Goal: Task Accomplishment & Management: Use online tool/utility

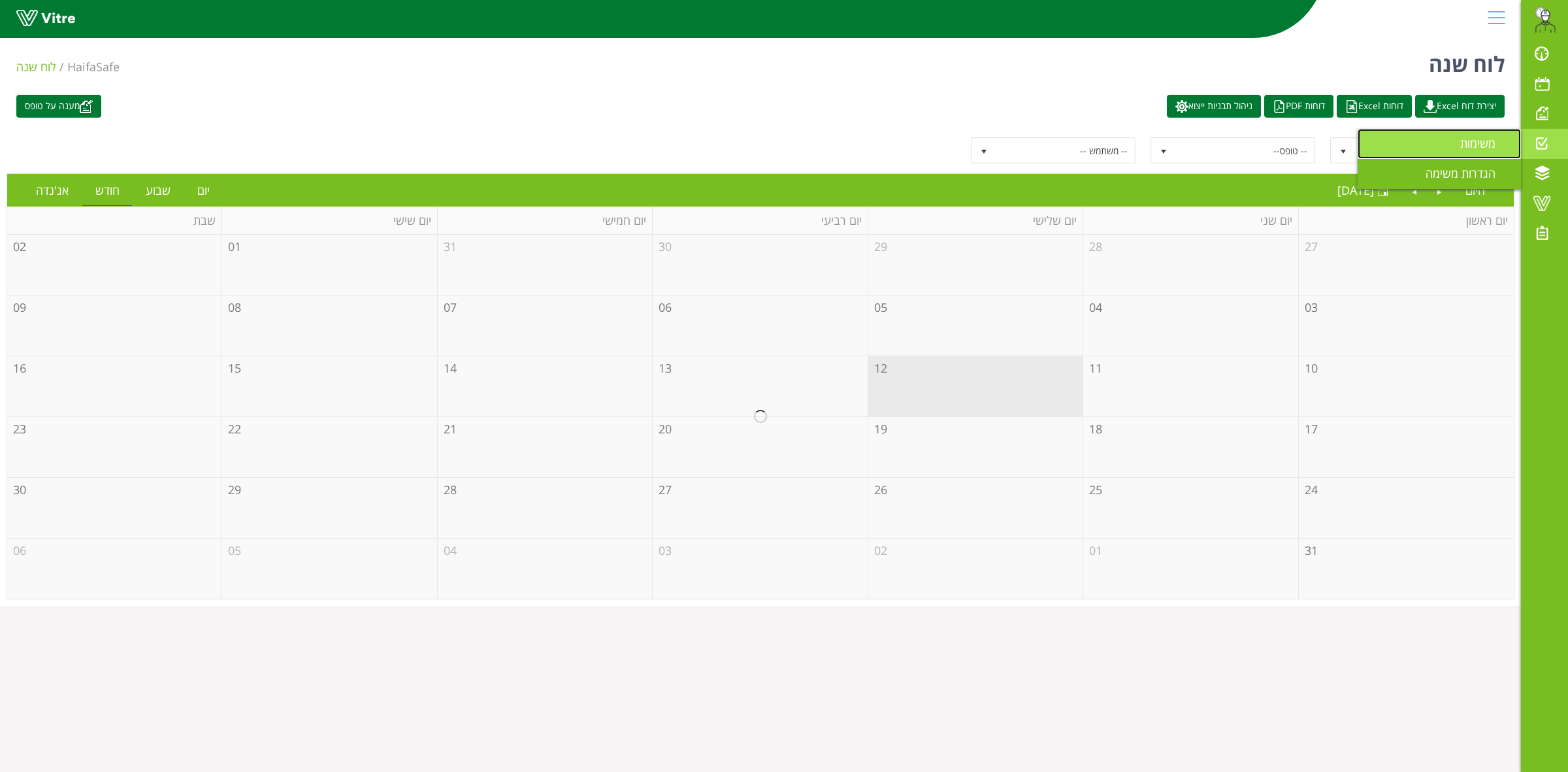
click at [1446, 147] on link "משימות" at bounding box center [1438, 144] width 163 height 30
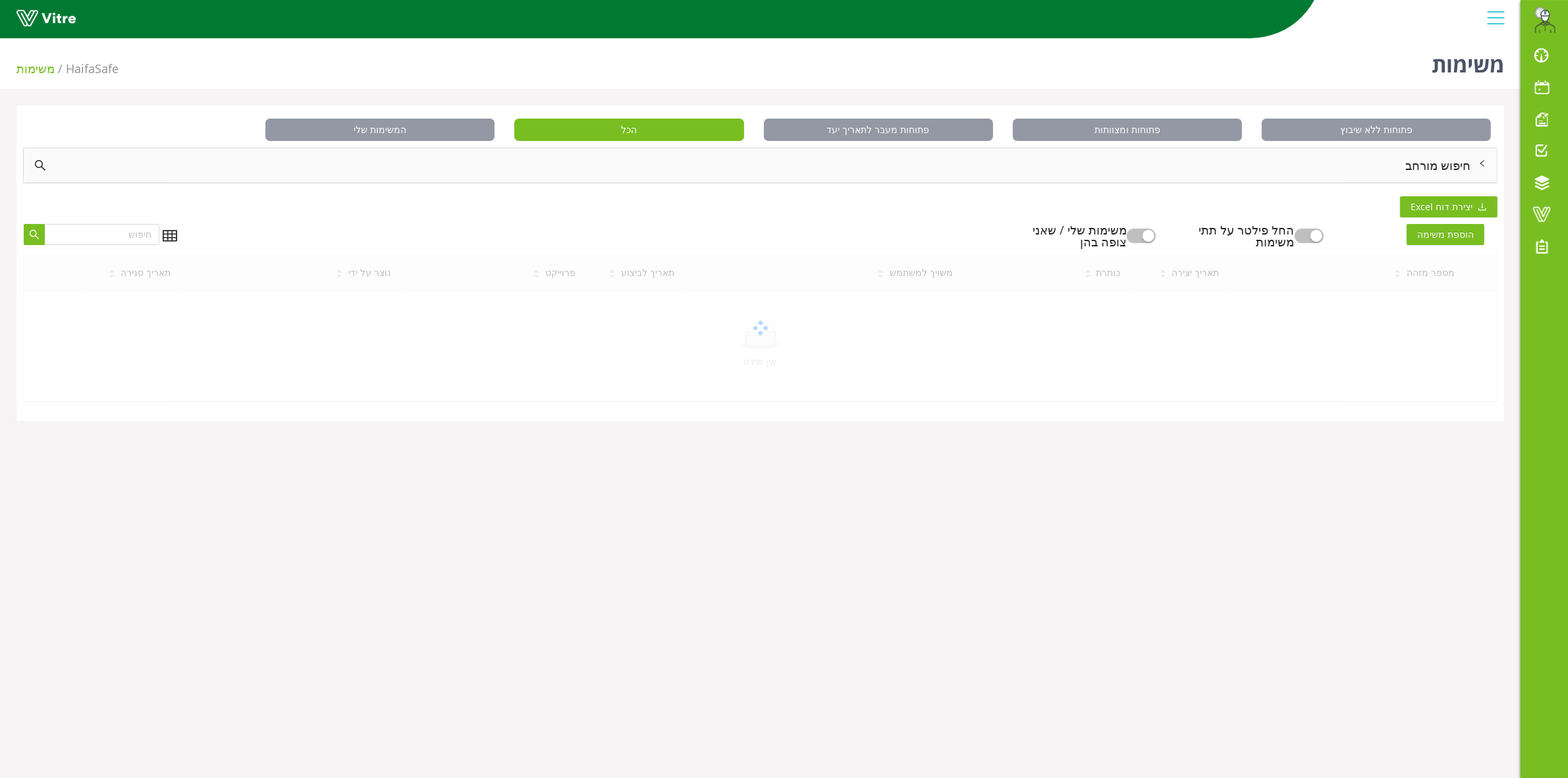
click at [1459, 171] on div "חיפוש מורחב" at bounding box center [761, 165] width 1473 height 35
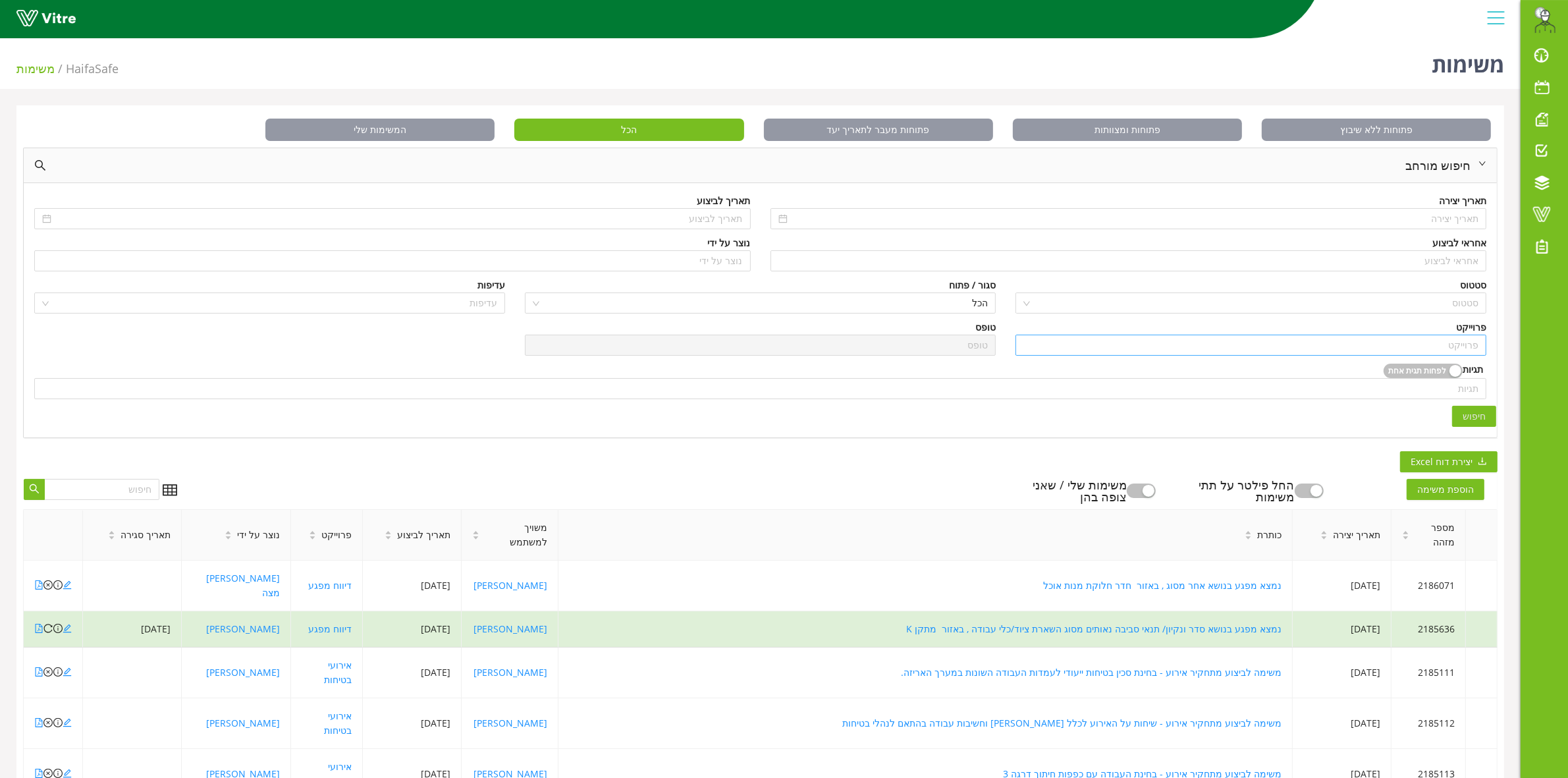
click at [1470, 345] on input "search" at bounding box center [1251, 345] width 455 height 20
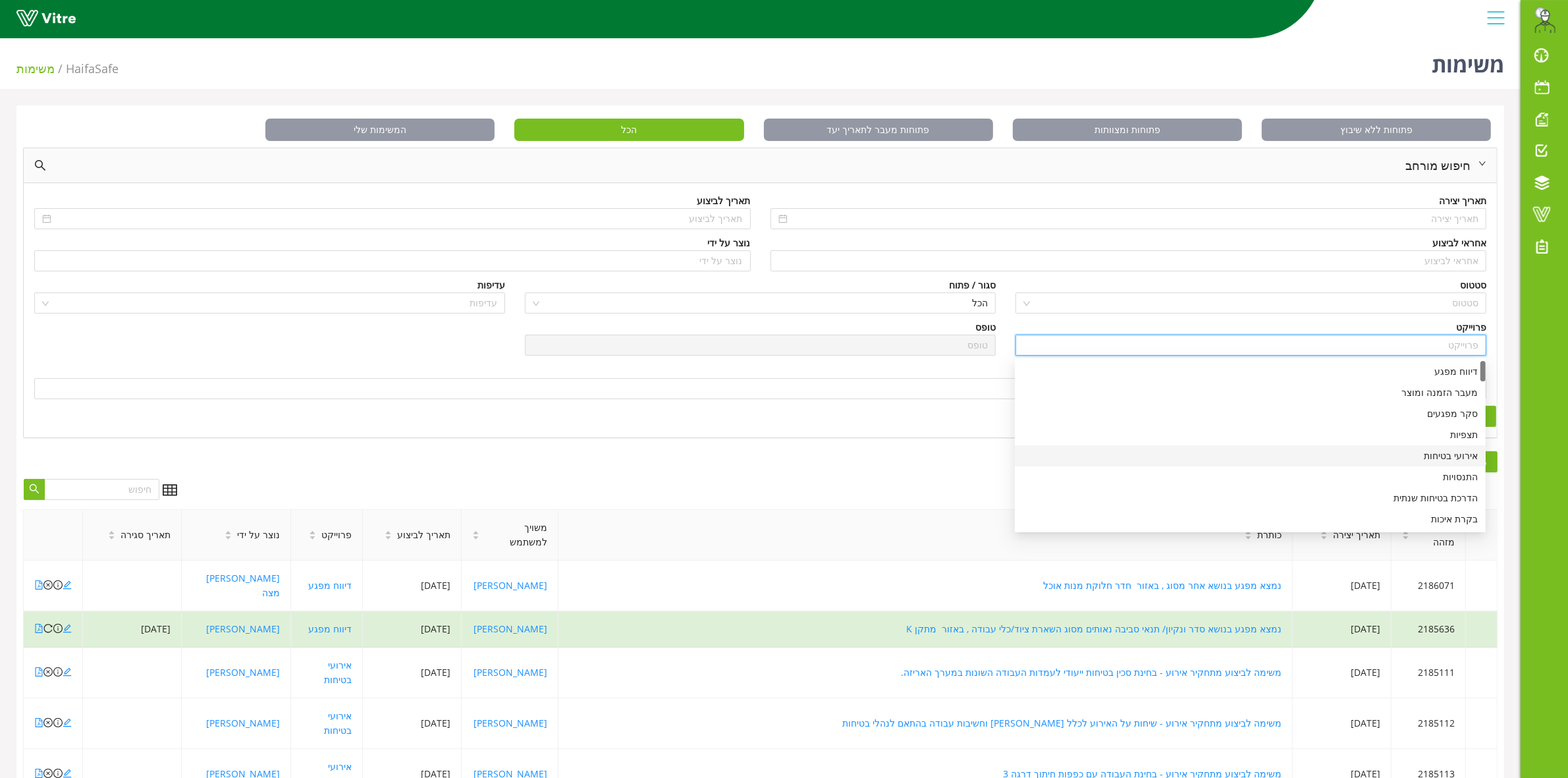
scroll to position [164, 0]
click at [1416, 505] on div "ביצוע LO-TO מכני" at bounding box center [1250, 502] width 455 height 14
type input "ביצוע LO-TO מכני"
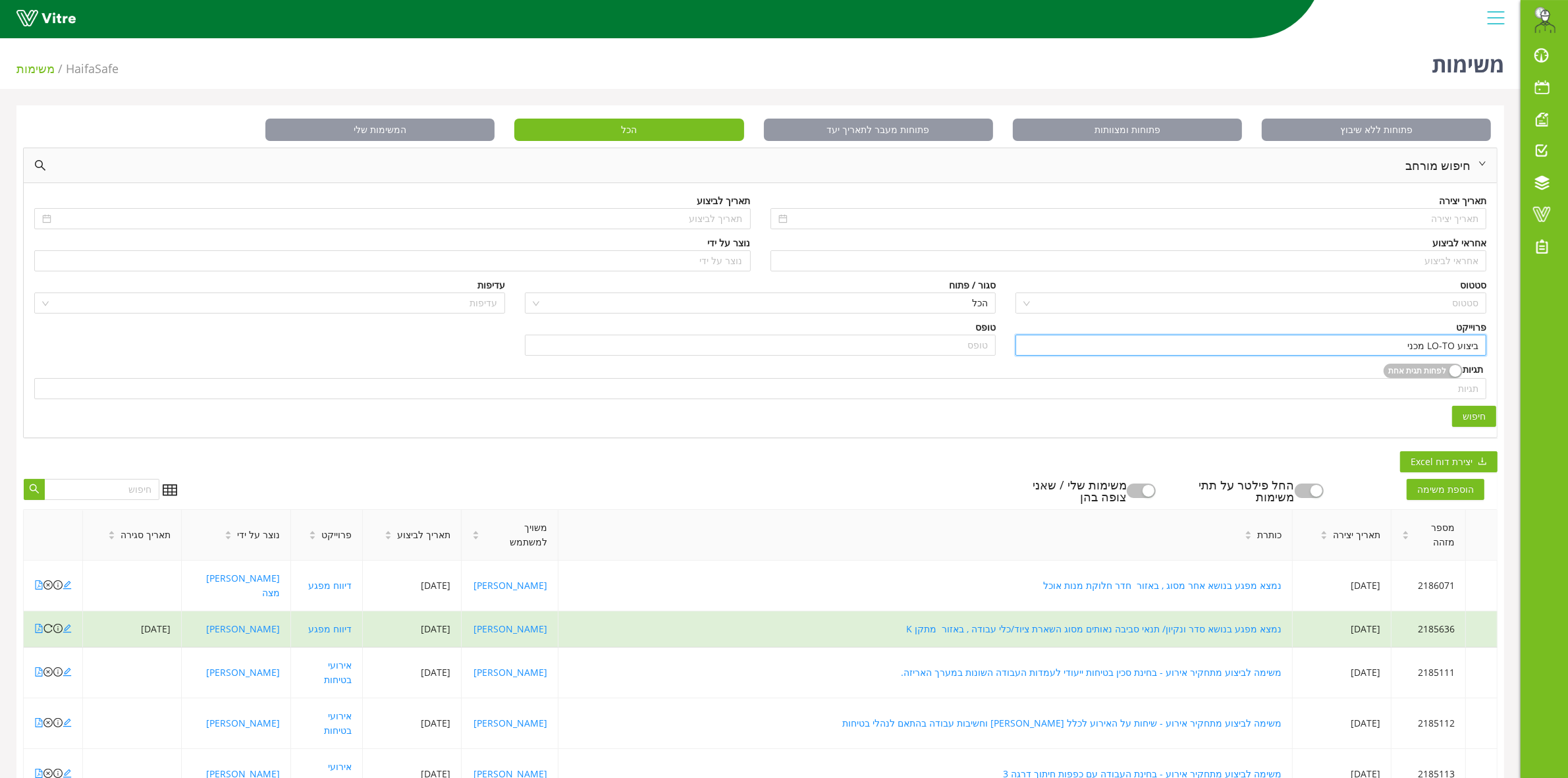
click at [1470, 421] on button "חיפוש" at bounding box center [1474, 416] width 44 height 21
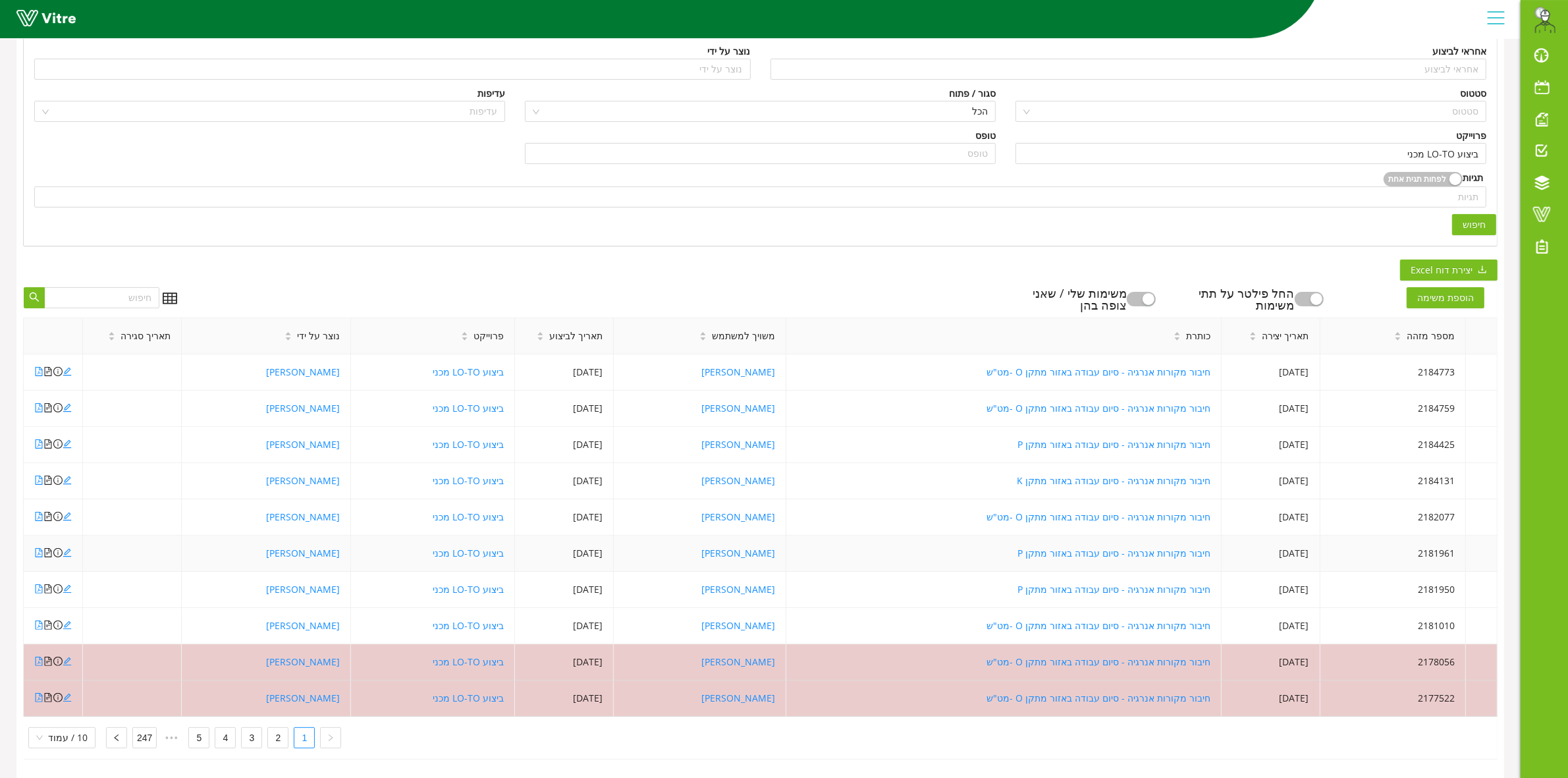
scroll to position [206, 0]
click at [273, 731] on link "2" at bounding box center [278, 737] width 20 height 20
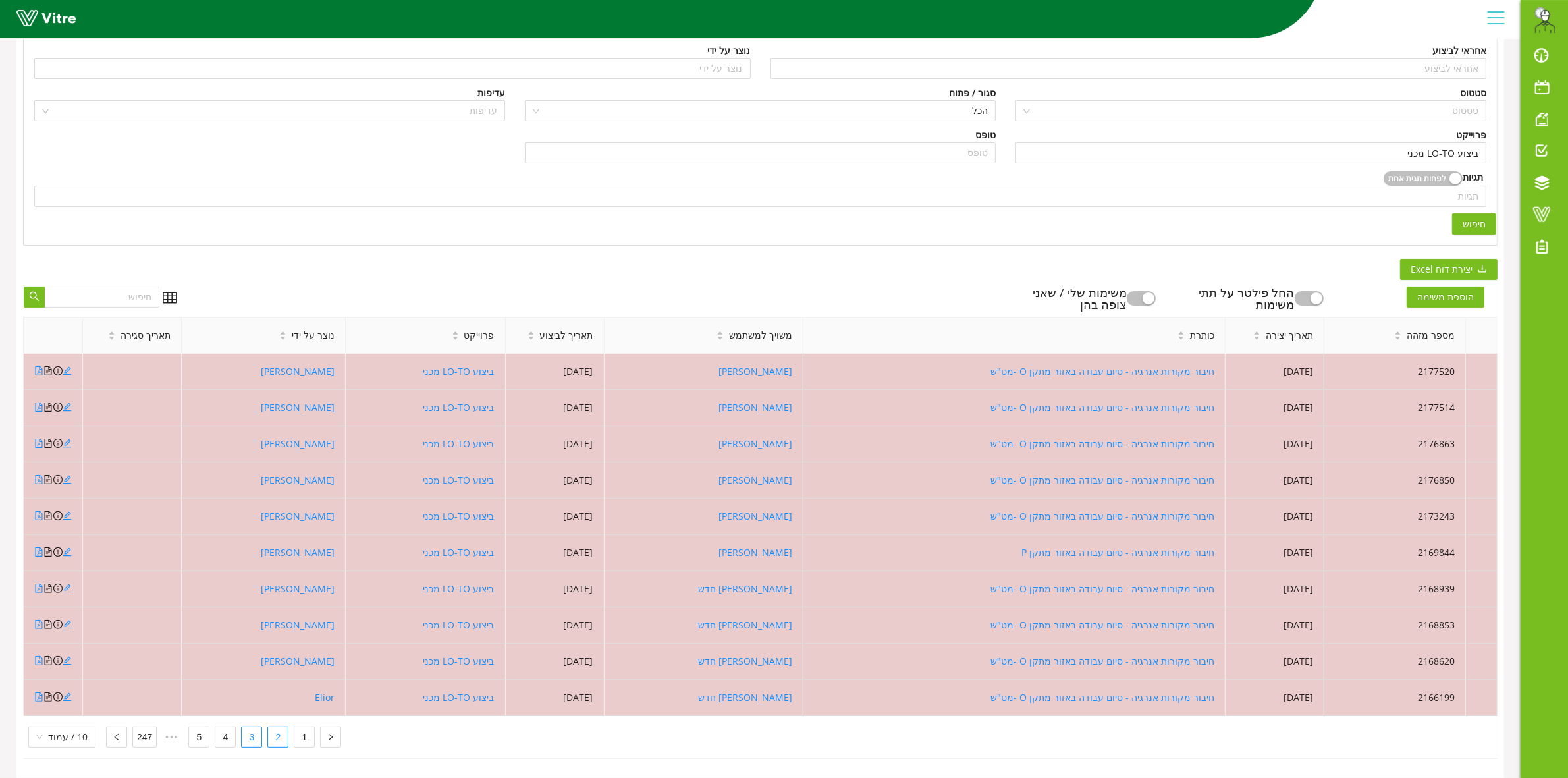
click at [251, 732] on link "3" at bounding box center [252, 737] width 20 height 20
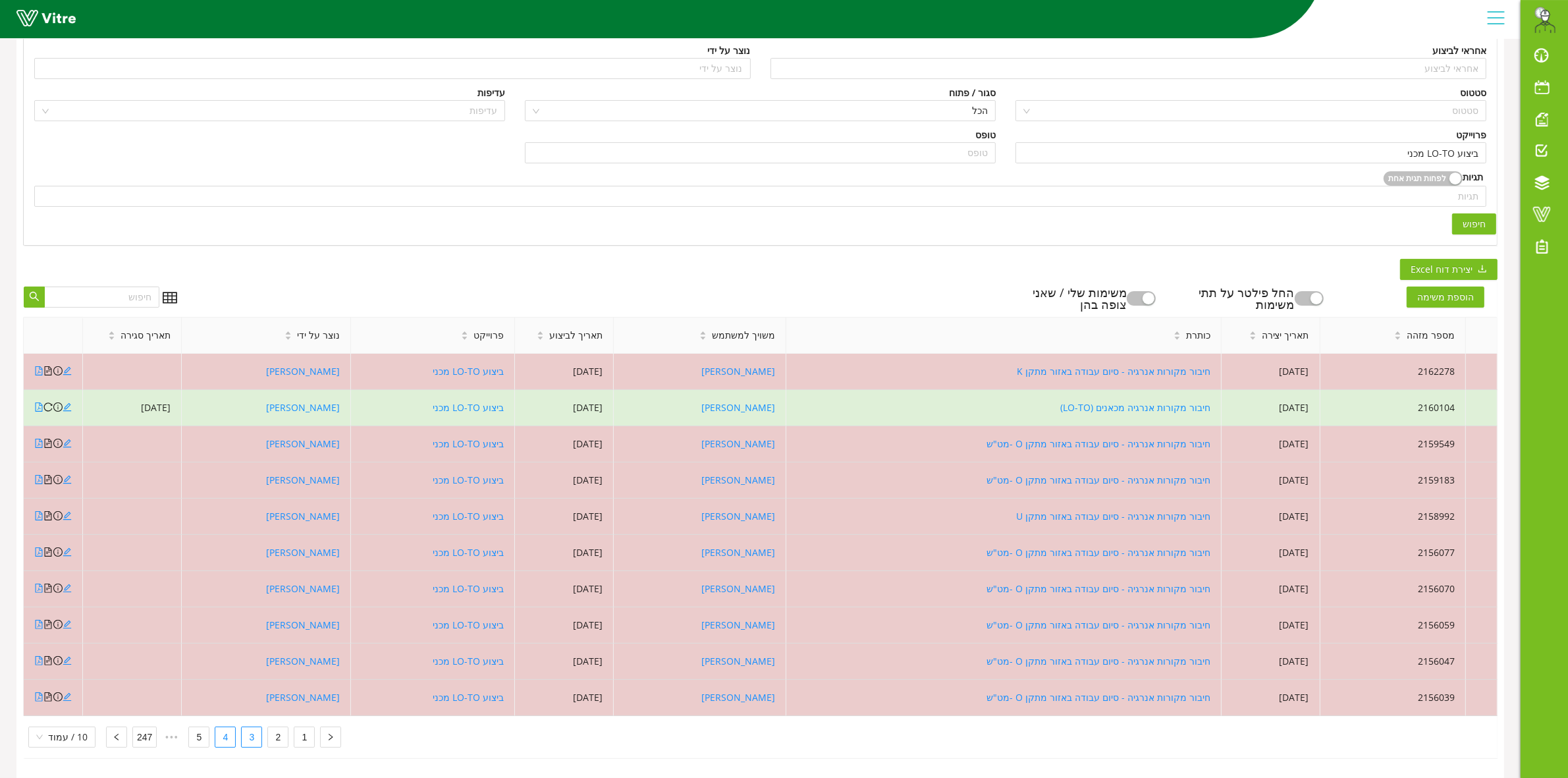
click at [219, 727] on link "4" at bounding box center [225, 737] width 20 height 20
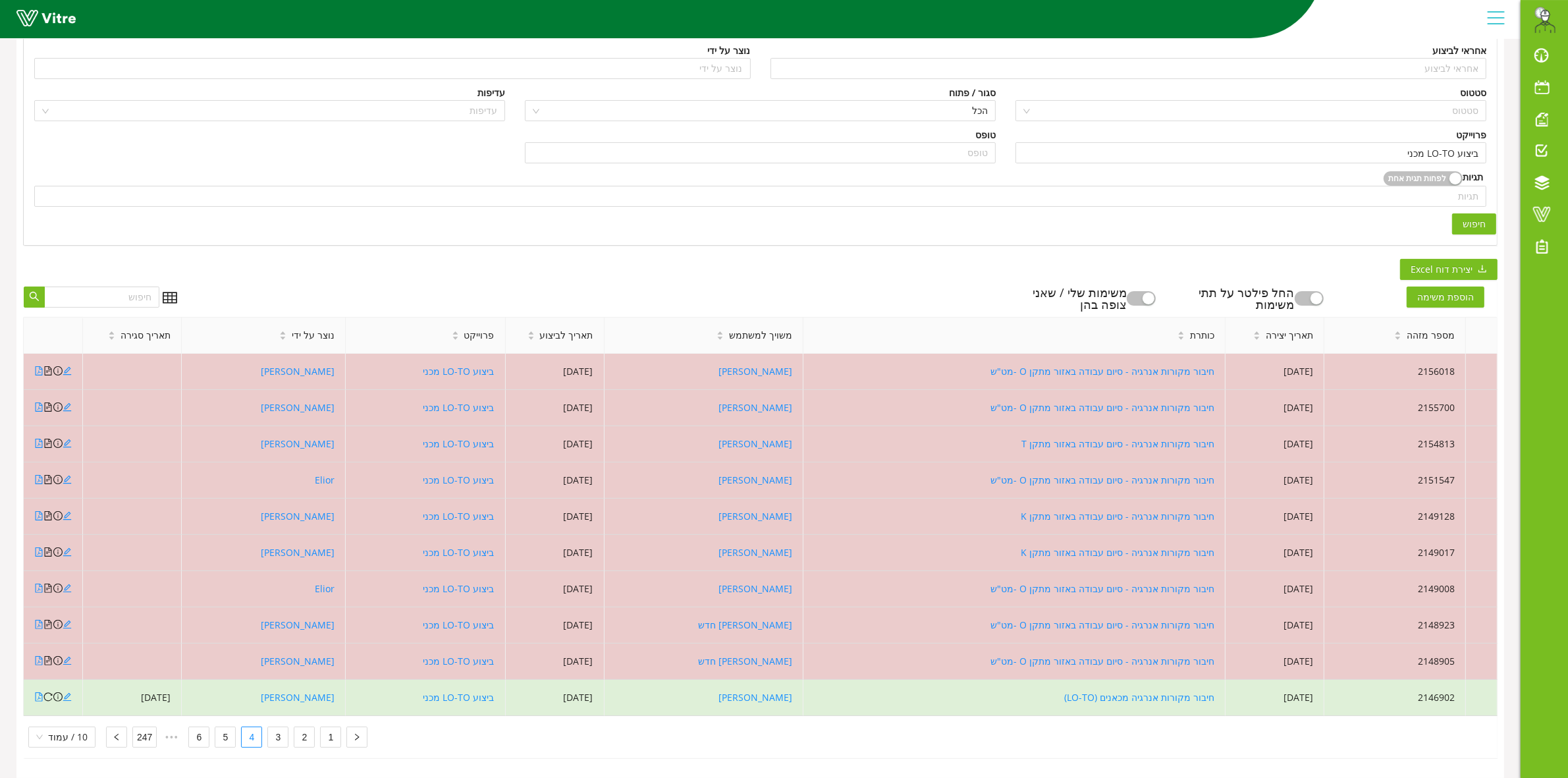
click at [712, 286] on div "הוספת משימה החל פילטר על תתי משימות משימות שלי / שאני צופה בהן" at bounding box center [842, 298] width 1310 height 24
click at [326, 727] on link "1" at bounding box center [330, 737] width 20 height 20
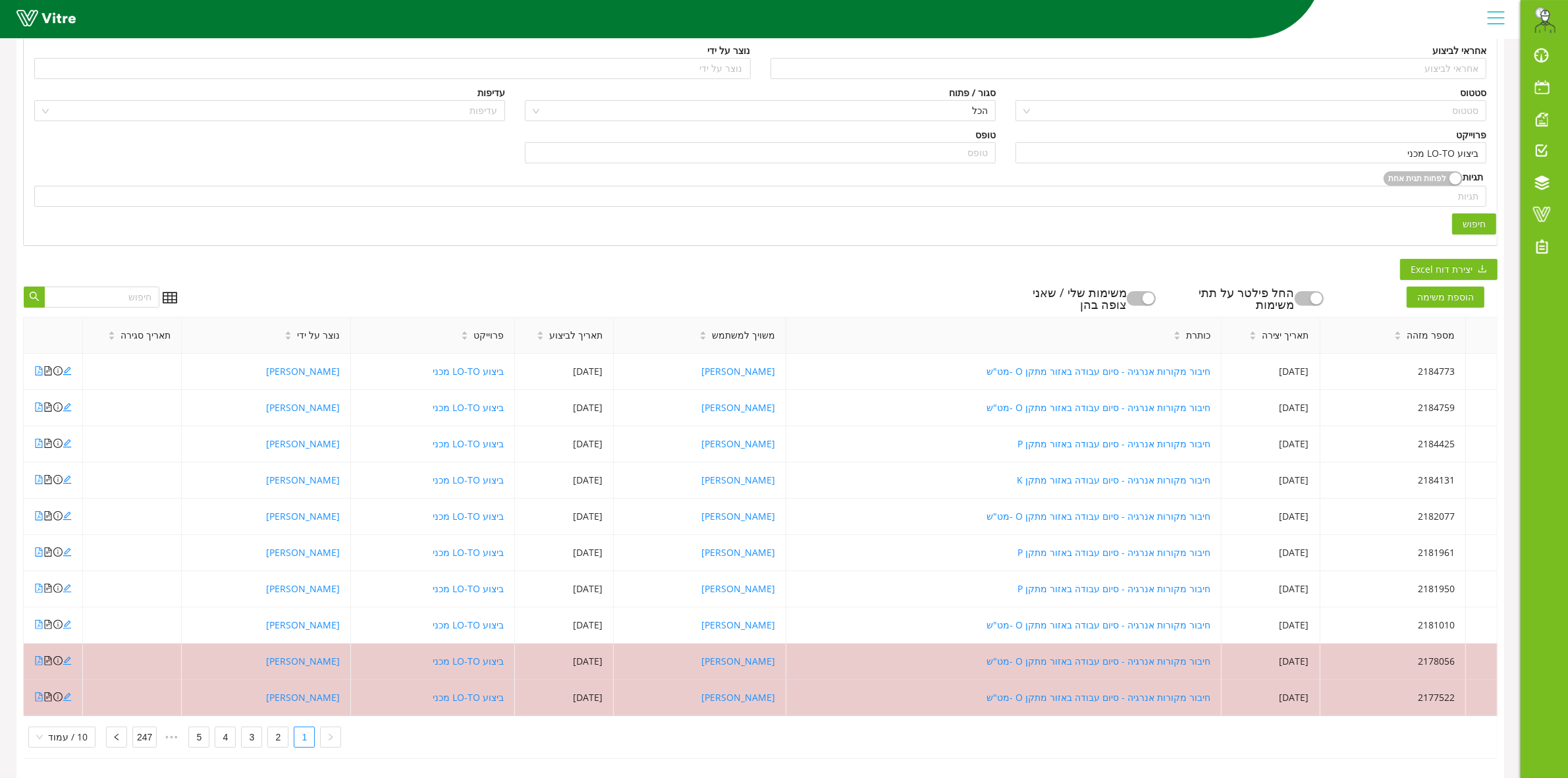
click at [1475, 217] on span "חיפוש" at bounding box center [1474, 224] width 23 height 14
click at [1482, 217] on span "חיפוש" at bounding box center [1474, 224] width 23 height 14
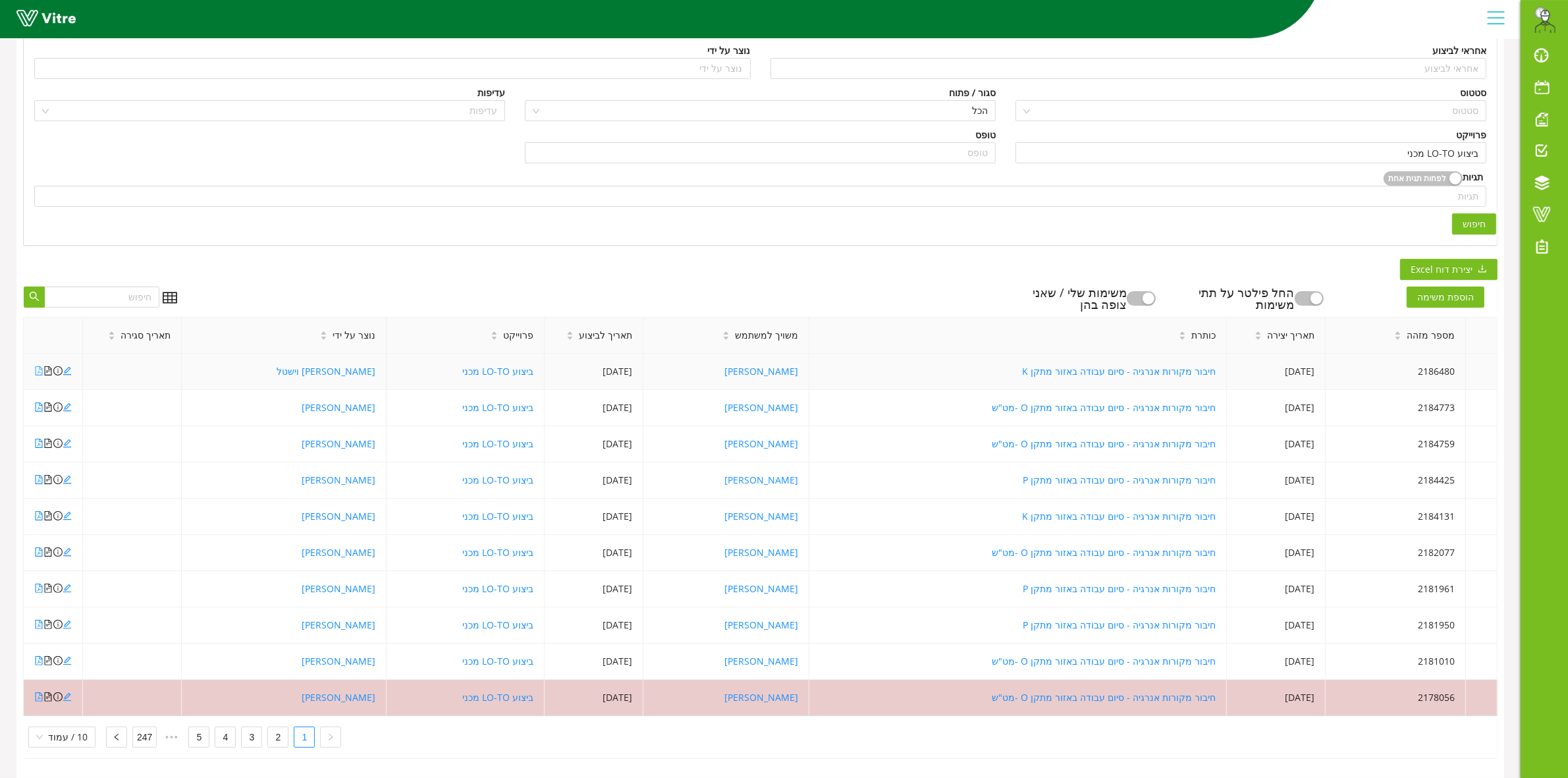
click at [37, 366] on icon "file-pdf" at bounding box center [39, 371] width 9 height 9
click at [414, 260] on div "פתוחות ללא שיבוץ פתוחות ומצוותות פתוחות מעבר לתאריך יעד הכל המשימות שלי חיפוש מ…" at bounding box center [760, 345] width 1488 height 864
click at [1488, 213] on button "חיפוש" at bounding box center [1474, 224] width 44 height 21
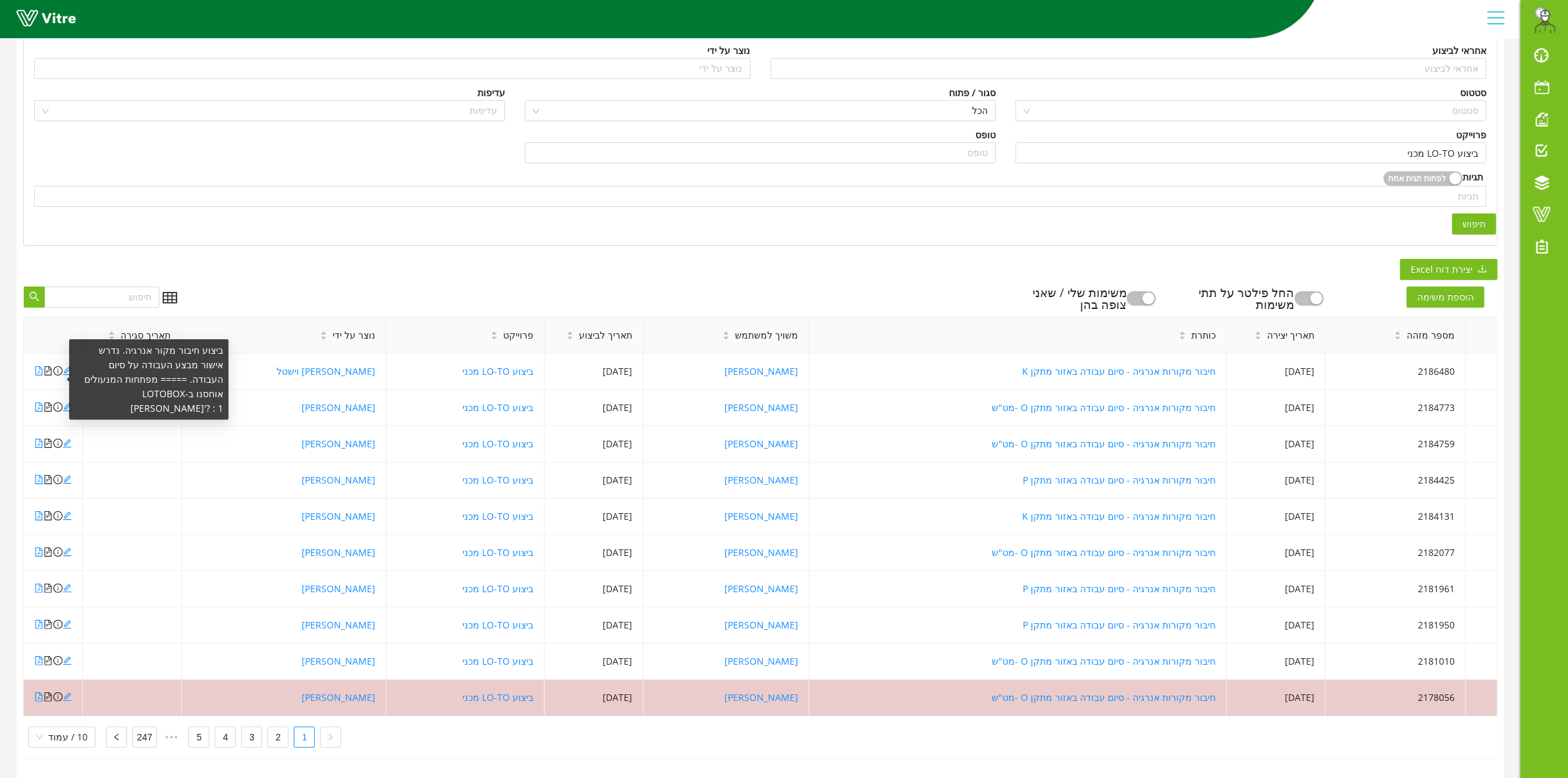
click at [68, 378] on span at bounding box center [69, 380] width 5 height 5
click at [66, 357] on div "ביצוע חיבור מקור אנרגיה. נדרש אישור מבצע העבודה על סיום העבודה. ===== מפתחות המ…" at bounding box center [146, 379] width 164 height 80
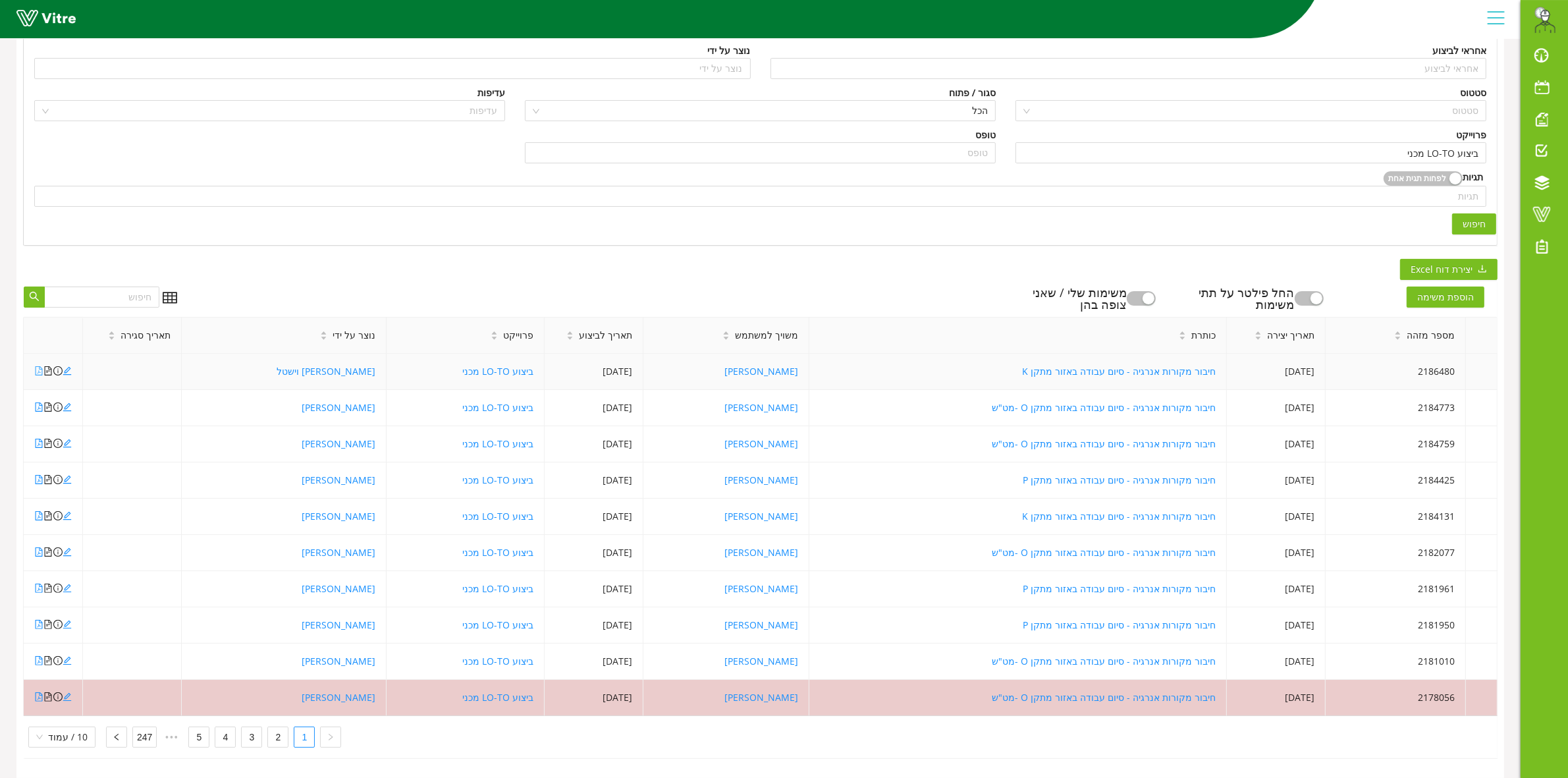
click at [37, 366] on icon "file-pdf" at bounding box center [39, 371] width 9 height 9
click at [409, 280] on div "הוספת משימה החל פילטר על תתי משימות משימות שלי / שאני צופה בהן מספר מזהה תאריך …" at bounding box center [761, 519] width 1475 height 478
drag, startPoint x: 1021, startPoint y: 297, endPoint x: 1331, endPoint y: 264, distance: 311.8
click at [1331, 264] on div "פתוחות ללא שיבוץ פתוחות ומצוותות פתוחות מעבר לתאריך יעד הכל המשימות שלי חיפוש מ…" at bounding box center [760, 345] width 1488 height 864
click at [1331, 264] on div "פתוחות ללא שיבוץ פתוחות ומצוותות פתוחות מעבר לתאריך יעד הכל המשימות שלי חיפוש מ…" at bounding box center [760, 345] width 1488 height 864
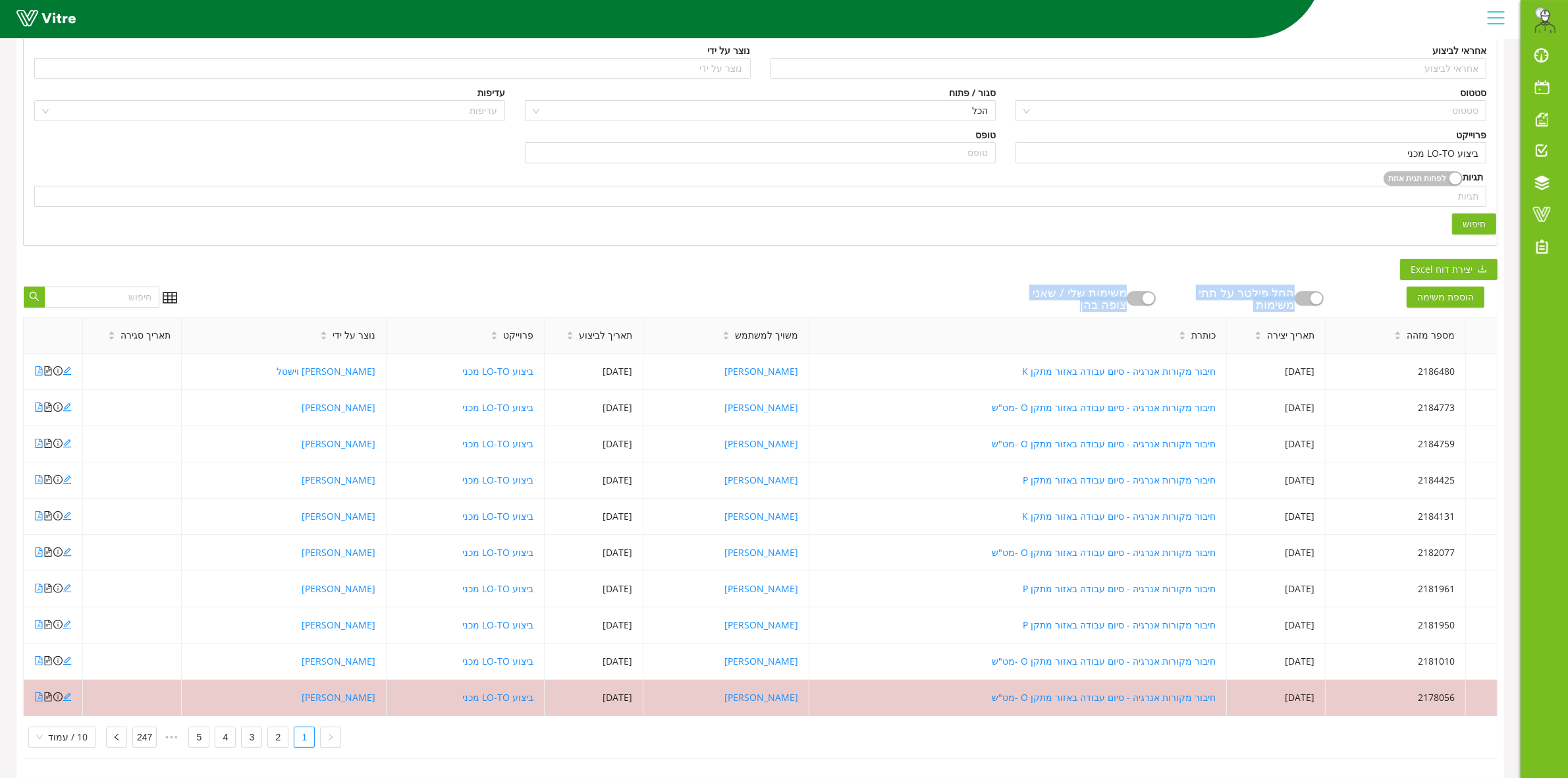
drag, startPoint x: 1332, startPoint y: 264, endPoint x: 864, endPoint y: 287, distance: 468.6
click at [864, 287] on div "פתוחות ללא שיבוץ פתוחות ומצוותות פתוחות מעבר לתאריך יעד הכל המשימות שלי חיפוש מ…" at bounding box center [760, 345] width 1488 height 864
click at [864, 287] on div "הוספת משימה החל פילטר על תתי משימות משימות שלי / שאני צופה בהן" at bounding box center [842, 298] width 1310 height 24
drag, startPoint x: 913, startPoint y: 281, endPoint x: 1322, endPoint y: 267, distance: 409.2
click at [1322, 280] on div "הוספת משימה החל פילטר על תתי משימות משימות שלי / שאני צופה בהן מספר מזהה תאריך …" at bounding box center [761, 519] width 1475 height 478
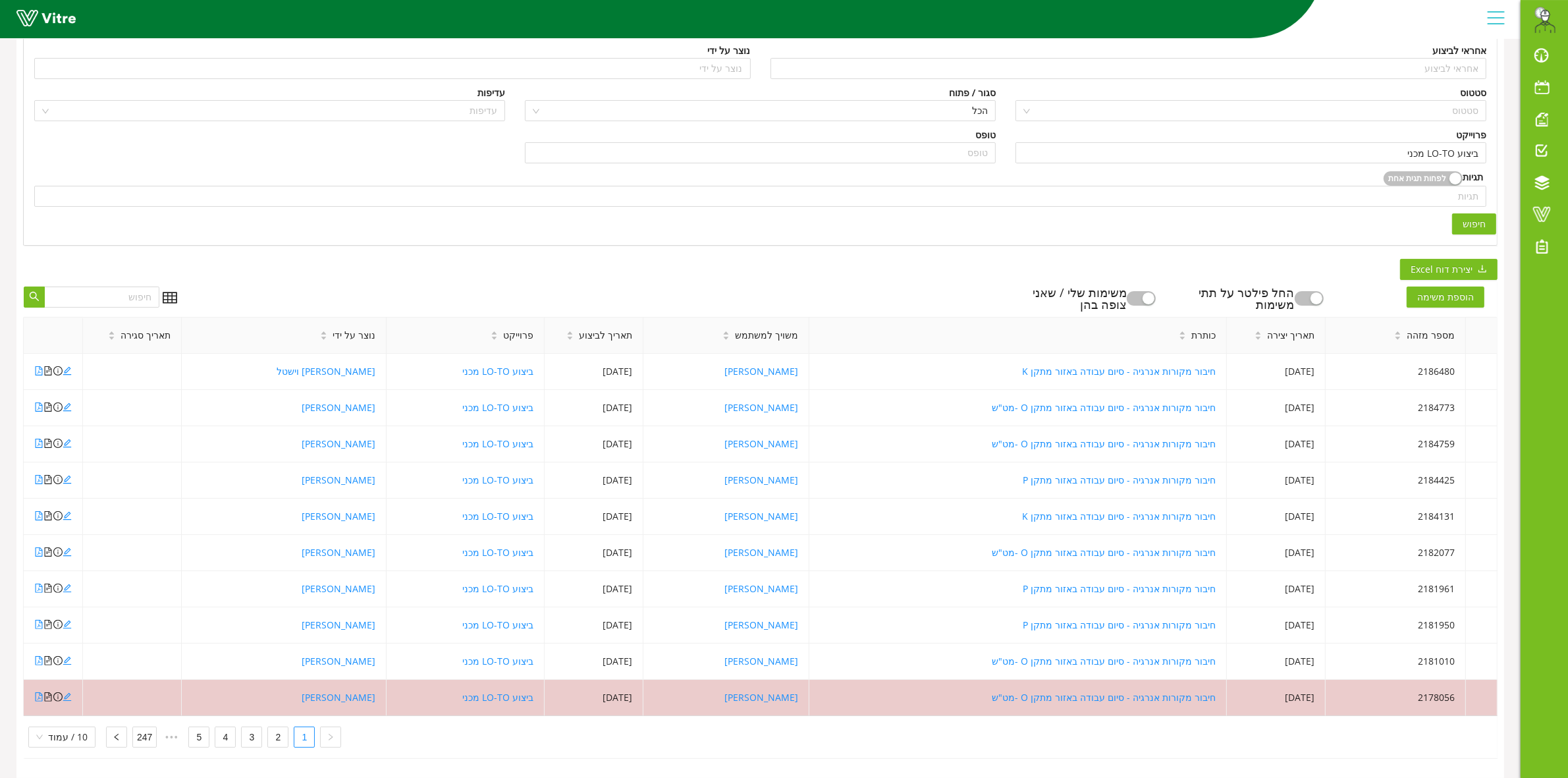
click at [1325, 265] on div "פתוחות ללא שיבוץ פתוחות ומצוותות פתוחות מעבר לתאריך יעד הכל המשימות שלי חיפוש מ…" at bounding box center [760, 345] width 1488 height 864
